Goal: Task Accomplishment & Management: Complete application form

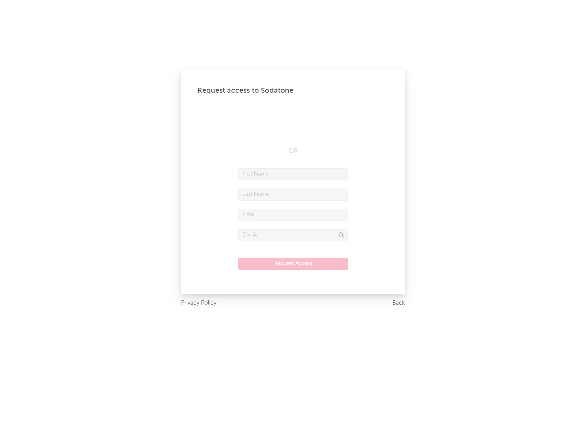
click at [293, 174] on input "text" at bounding box center [293, 174] width 110 height 12
type input "[PERSON_NAME]"
click at [293, 194] on input "text" at bounding box center [293, 195] width 110 height 12
type input "[PERSON_NAME]"
click at [293, 215] on input "text" at bounding box center [293, 215] width 110 height 12
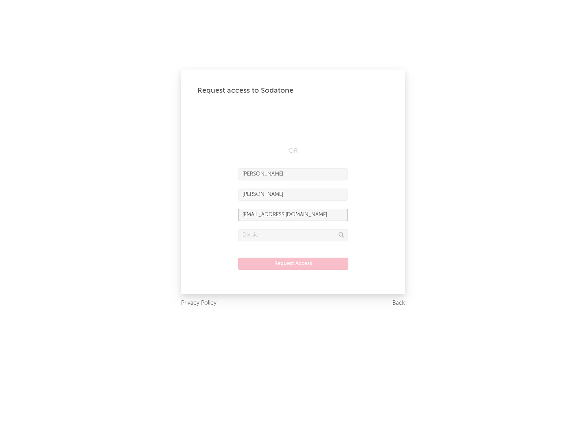
type input "[EMAIL_ADDRESS][DOMAIN_NAME]"
click at [293, 235] on input "text" at bounding box center [293, 235] width 110 height 12
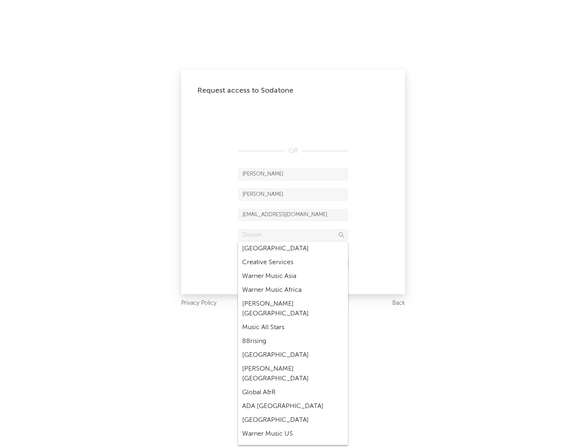
click at [293, 321] on div "Music All Stars" at bounding box center [293, 328] width 110 height 14
type input "Music All Stars"
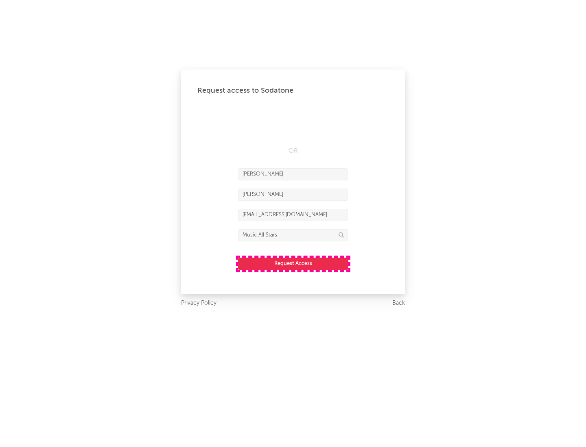
click at [293, 264] on button "Request Access" at bounding box center [293, 264] width 110 height 12
